Goal: Task Accomplishment & Management: Use online tool/utility

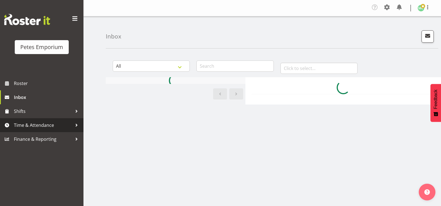
click at [50, 125] on span "Time & Attendance" at bounding box center [43, 125] width 58 height 8
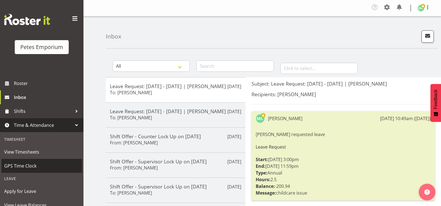
click at [37, 166] on span "GPS Time Clock" at bounding box center [41, 166] width 75 height 8
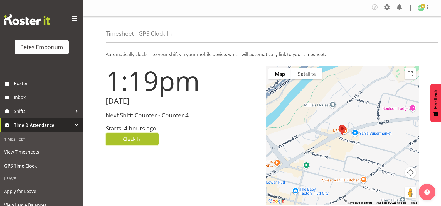
click at [138, 141] on span "Clock In" at bounding box center [132, 138] width 19 height 7
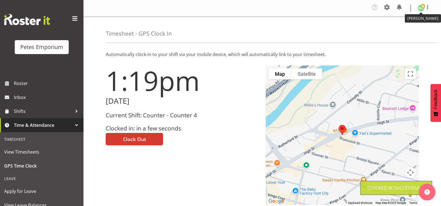
click at [424, 8] on span at bounding box center [423, 6] width 4 height 4
click at [415, 30] on link "Log Out" at bounding box center [404, 31] width 53 height 10
